Goal: Task Accomplishment & Management: Use online tool/utility

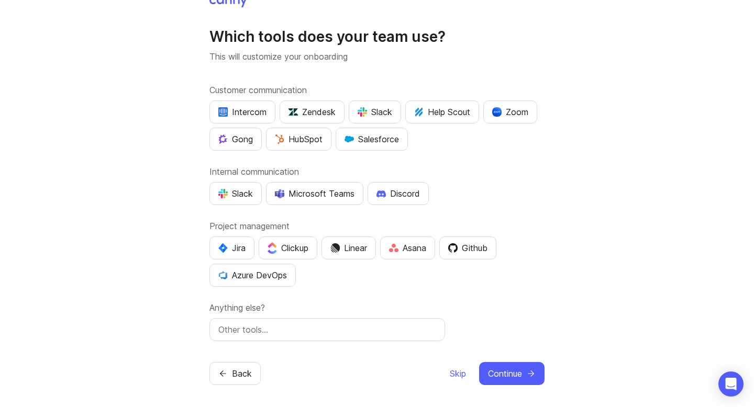
scroll to position [16, 0]
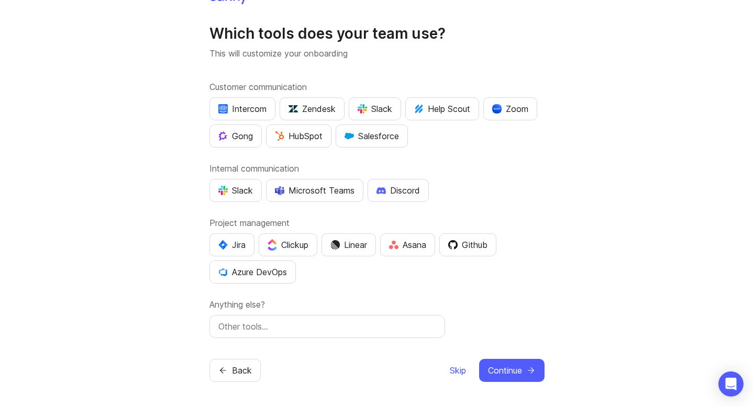
click at [458, 369] on span "Skip" at bounding box center [458, 370] width 16 height 13
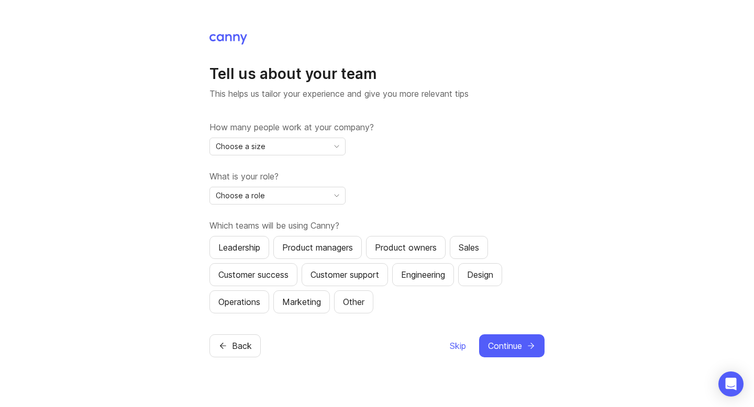
click at [299, 146] on div "Choose a size" at bounding box center [269, 146] width 118 height 17
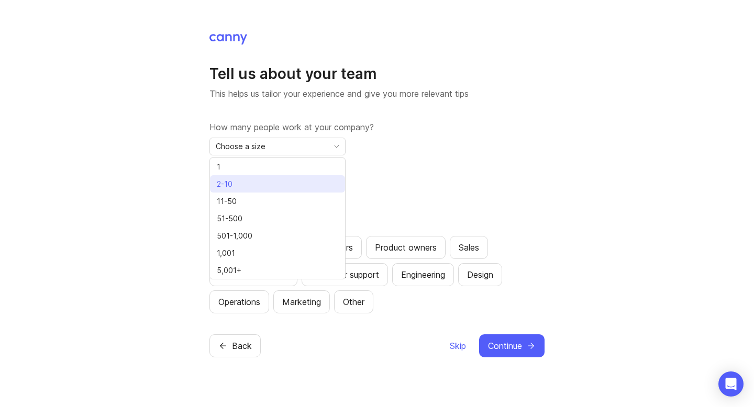
click at [266, 185] on li "2-10" at bounding box center [277, 183] width 135 height 17
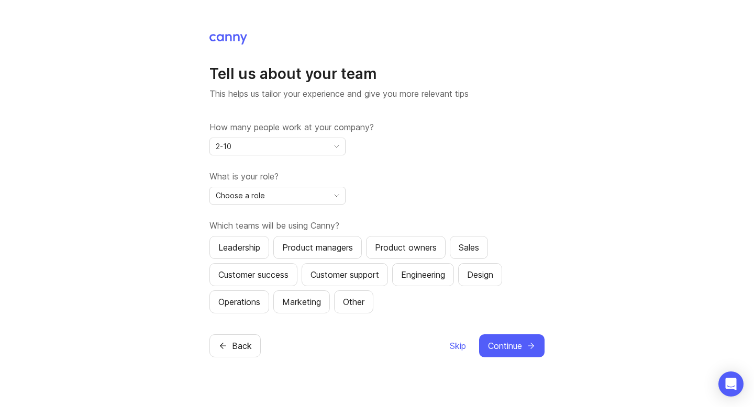
click at [316, 198] on div "Choose a role" at bounding box center [269, 195] width 118 height 17
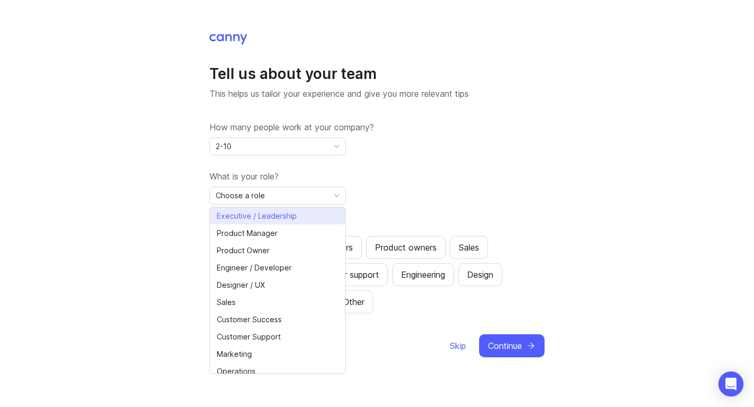
click at [299, 218] on li "Executive / Leadership" at bounding box center [277, 215] width 135 height 17
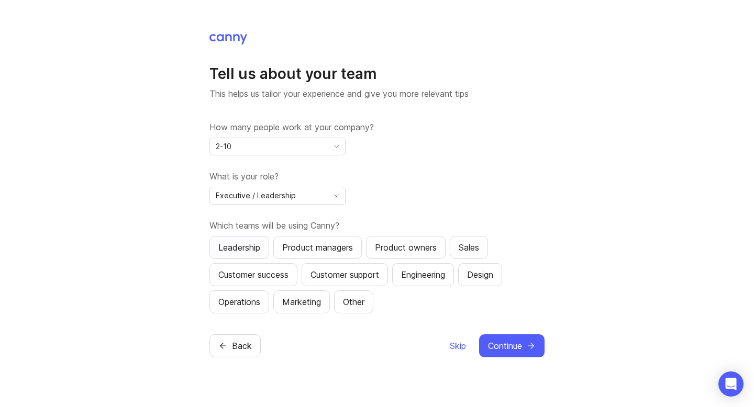
click at [235, 254] on button "Leadership" at bounding box center [239, 247] width 60 height 23
click at [498, 344] on span "Continue" at bounding box center [505, 346] width 34 height 13
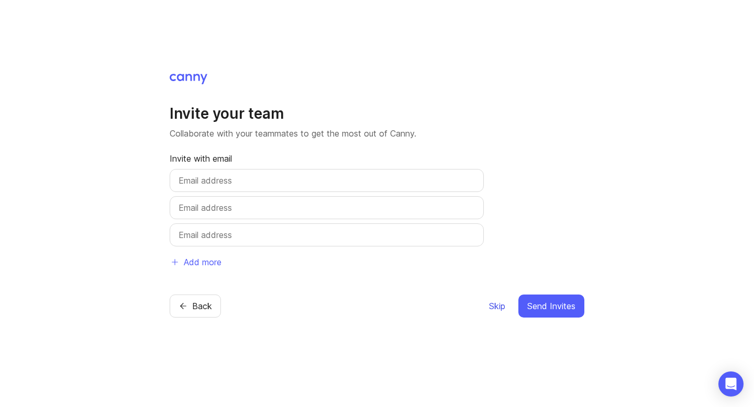
click at [498, 307] on span "Skip" at bounding box center [497, 306] width 16 height 13
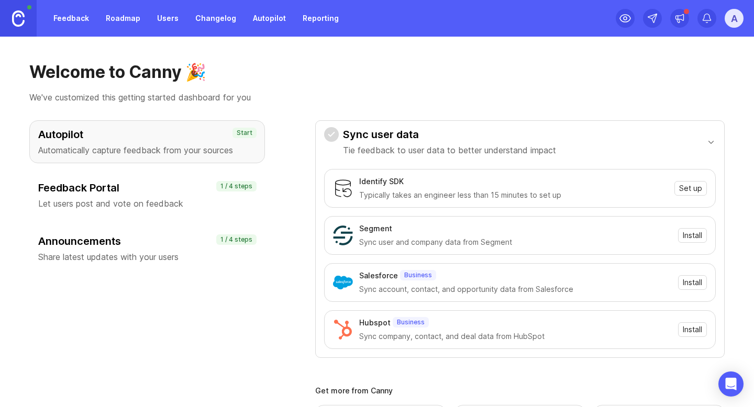
click at [140, 192] on h3 "Feedback Portal" at bounding box center [147, 188] width 218 height 15
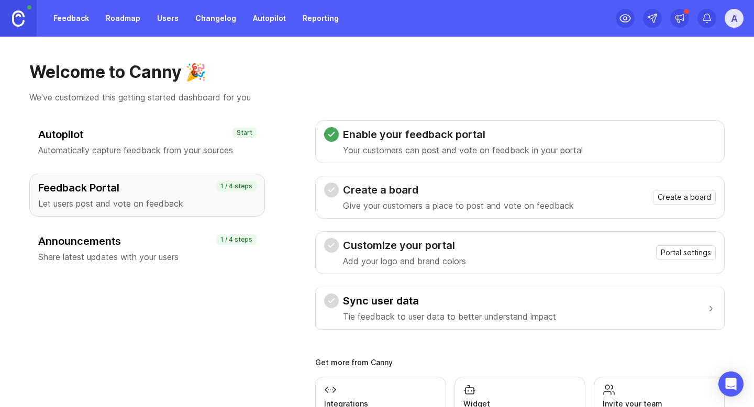
click at [133, 245] on h3 "Announcements" at bounding box center [147, 241] width 218 height 15
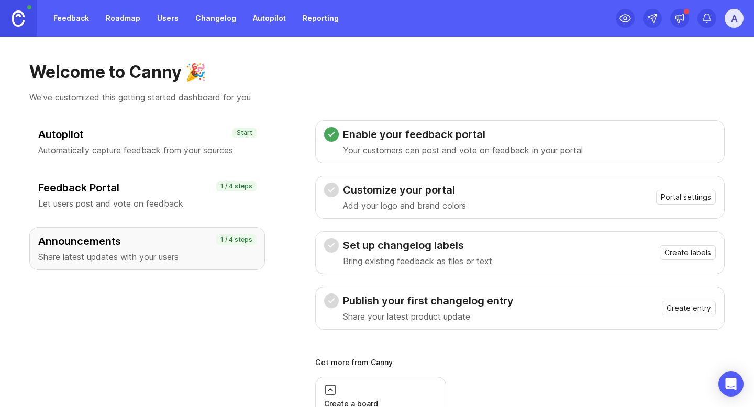
click at [384, 300] on h3 "Publish your first changelog entry" at bounding box center [428, 301] width 171 height 15
click at [161, 133] on h3 "Autopilot" at bounding box center [147, 134] width 218 height 15
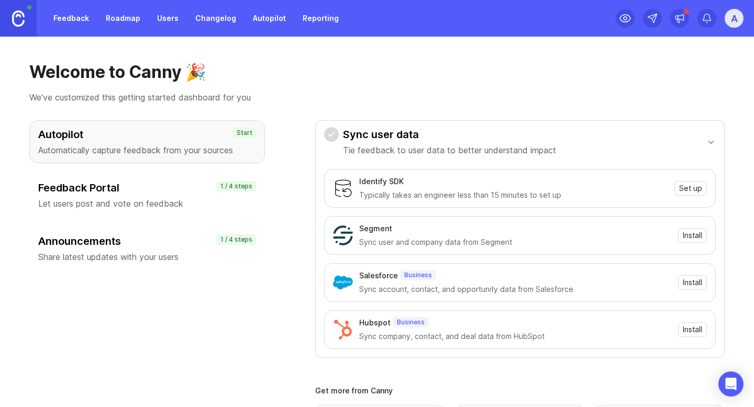
click at [99, 186] on h3 "Feedback Portal" at bounding box center [147, 188] width 218 height 15
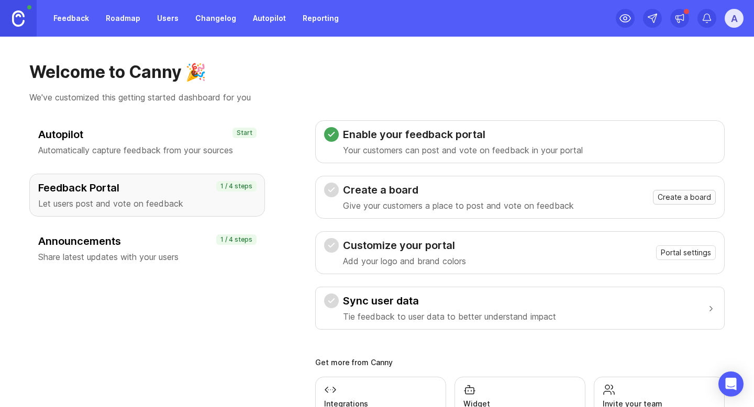
click at [685, 198] on span "Create a board" at bounding box center [683, 197] width 53 height 10
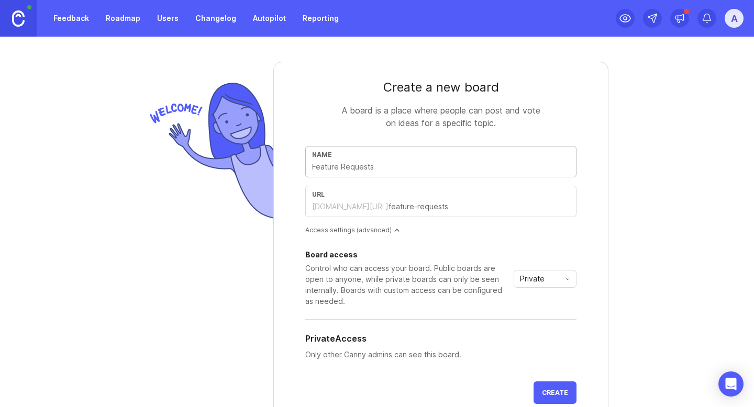
click at [609, 142] on div "Create a new board A board is a place where people can post and vote on ideas f…" at bounding box center [377, 280] width 503 height 486
click at [453, 210] on input "text" at bounding box center [478, 207] width 181 height 12
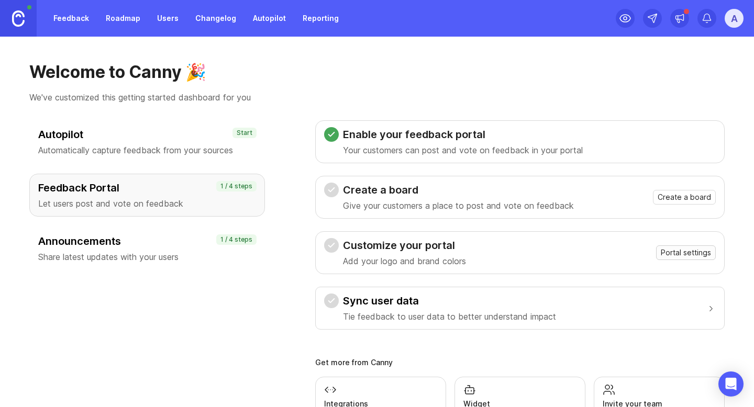
click at [675, 254] on span "Portal settings" at bounding box center [686, 253] width 50 height 10
